Goal: Transaction & Acquisition: Purchase product/service

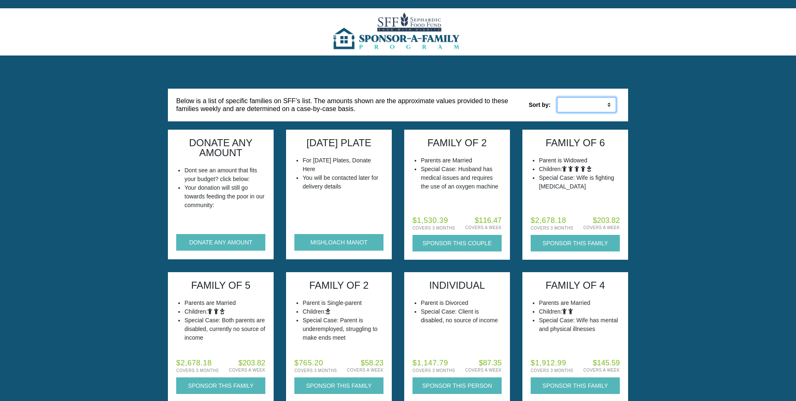
click at [587, 105] on select "Low to High High to Low" at bounding box center [586, 105] width 60 height 16
select select "weekly_desc"
click at [556, 97] on select "Low to High High to Low" at bounding box center [586, 105] width 60 height 16
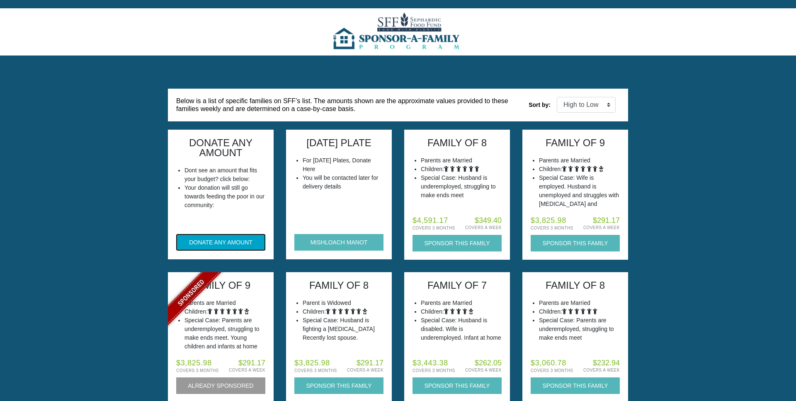
click at [231, 244] on button "DONATE ANY AMOUNT" at bounding box center [220, 242] width 89 height 17
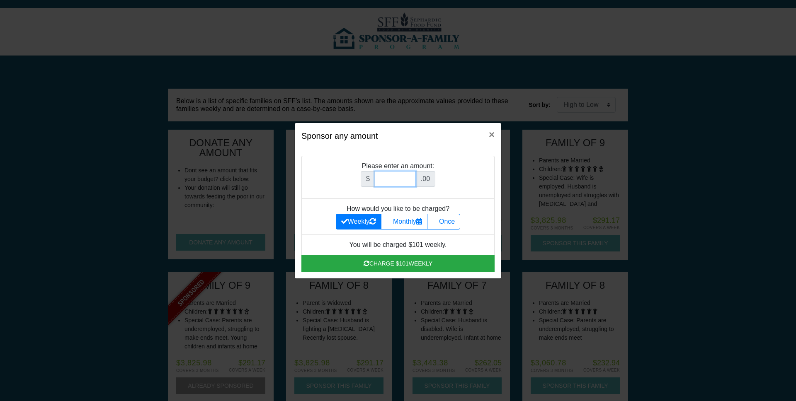
click at [399, 179] on input "Amount (to the nearest dollar)" at bounding box center [395, 179] width 41 height 16
type input "10000"
click at [442, 226] on label "Once" at bounding box center [443, 222] width 33 height 16
click at [438, 222] on input "Once" at bounding box center [434, 219] width 5 height 5
radio input "true"
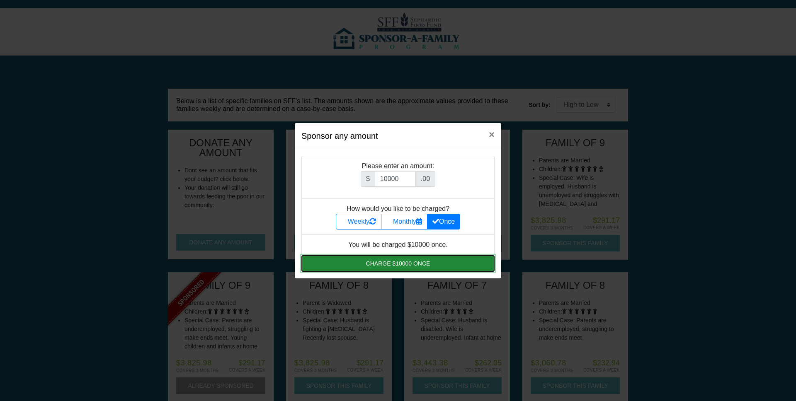
click at [395, 262] on button "Charge $10000 once" at bounding box center [397, 263] width 193 height 17
